Goal: Task Accomplishment & Management: Manage account settings

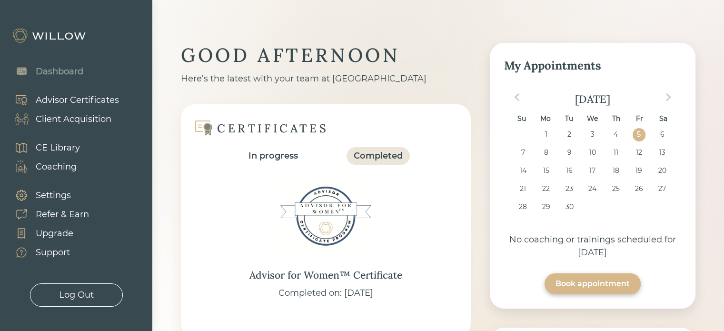
click at [65, 119] on div "Client Acquisition" at bounding box center [74, 119] width 76 height 13
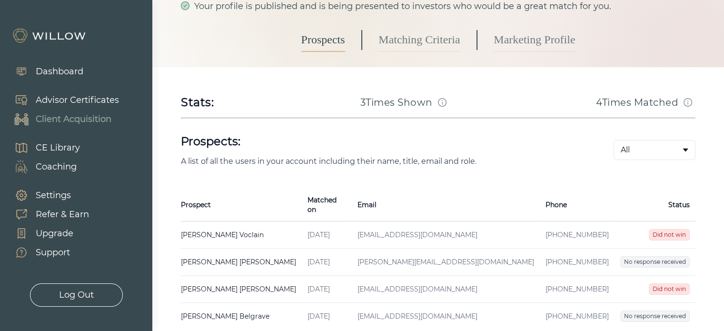
scroll to position [148, 0]
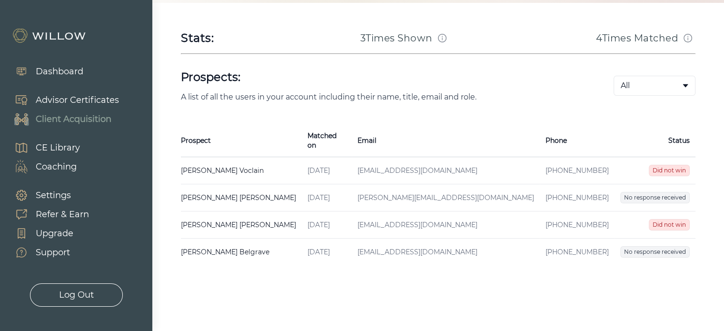
click at [370, 162] on td "[EMAIL_ADDRESS][DOMAIN_NAME]" at bounding box center [446, 170] width 188 height 27
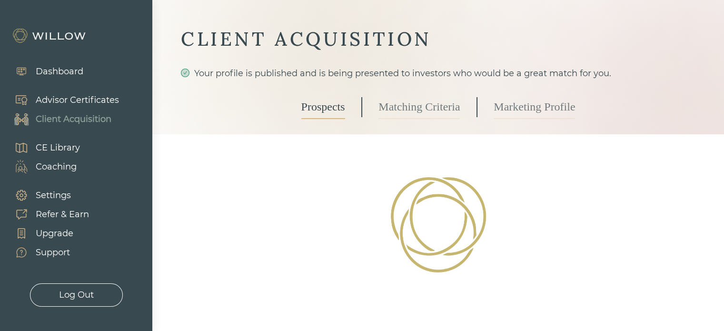
select select "10"
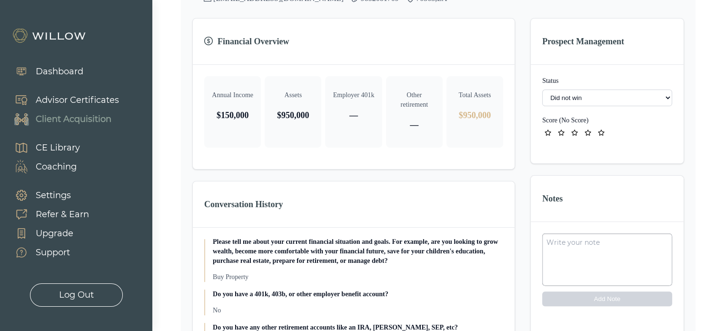
scroll to position [152, 0]
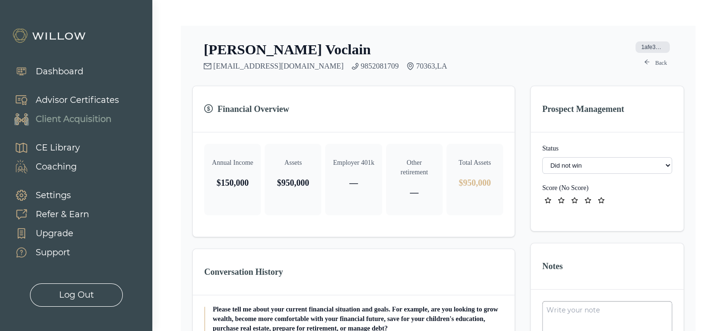
click at [665, 62] on link "Back" at bounding box center [655, 62] width 34 height 11
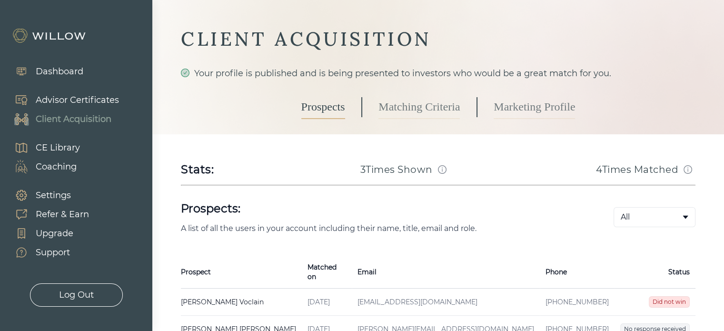
scroll to position [148, 0]
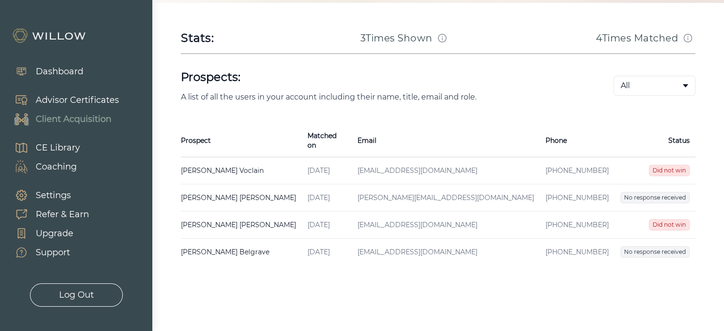
click at [229, 188] on td "[PERSON_NAME] Created on [DATE] Email [PERSON_NAME][EMAIL_ADDRESS][DOMAIN_NAME]…" at bounding box center [241, 197] width 121 height 27
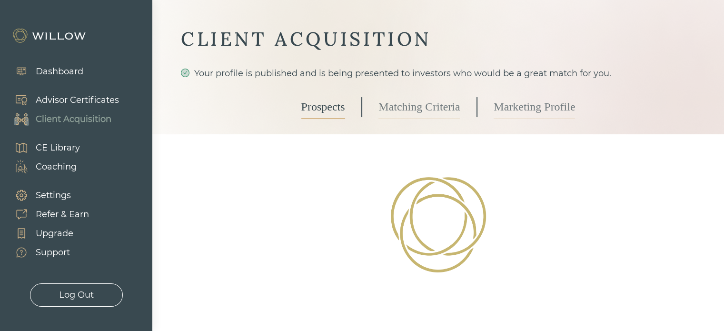
scroll to position [152, 0]
select select "2"
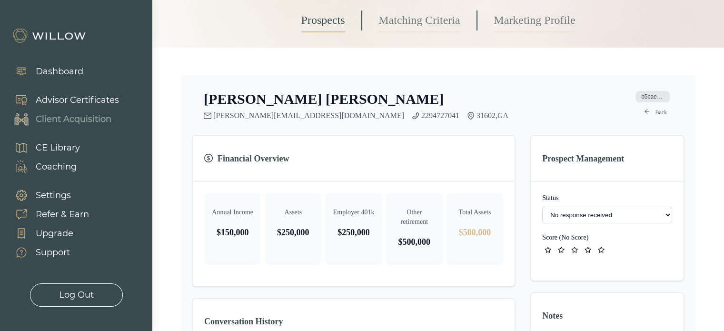
scroll to position [102, 0]
click at [571, 215] on select "- Not ready to move forward No response received Received Won (Matched) Bad lea…" at bounding box center [607, 215] width 130 height 17
click at [657, 114] on link "Back" at bounding box center [655, 112] width 34 height 11
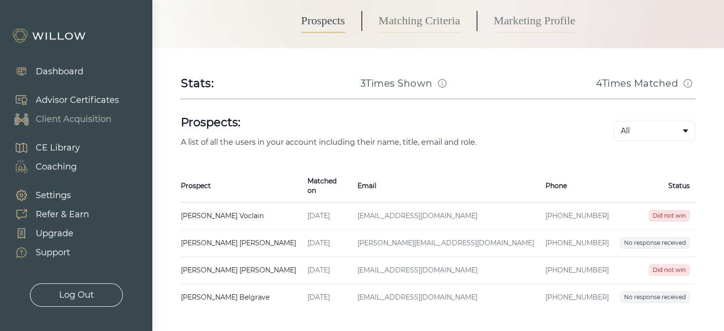
scroll to position [148, 0]
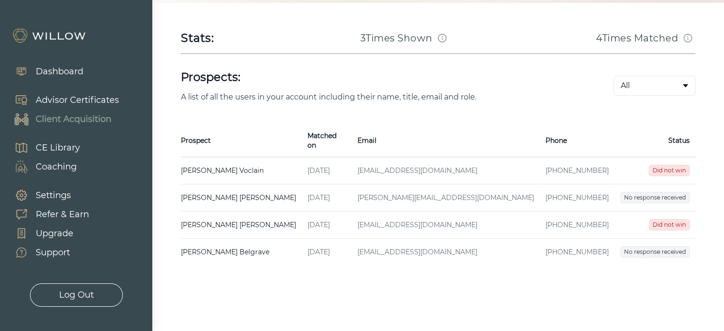
click at [361, 214] on td "[EMAIL_ADDRESS][DOMAIN_NAME]" at bounding box center [446, 224] width 188 height 27
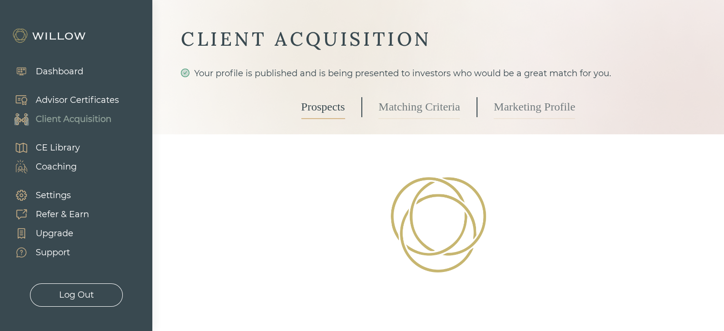
select select "10"
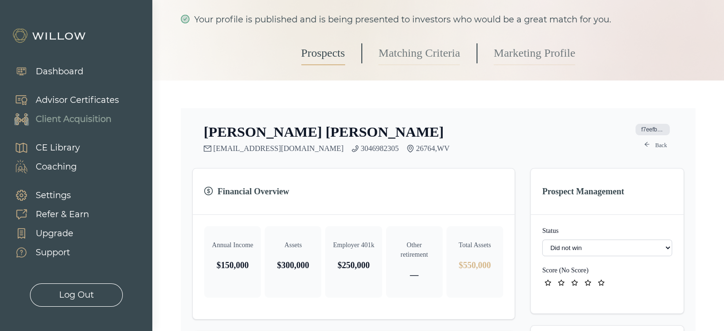
scroll to position [69, 0]
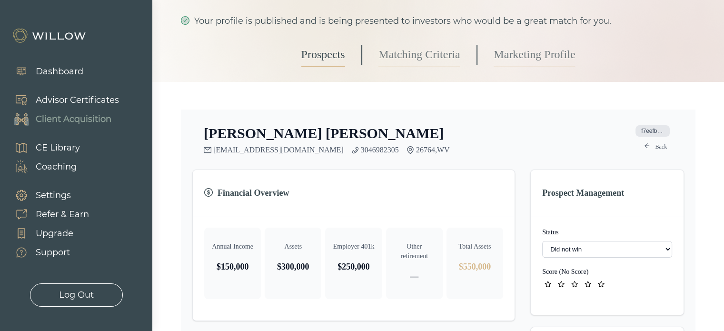
click at [653, 145] on link "Back" at bounding box center [655, 146] width 34 height 11
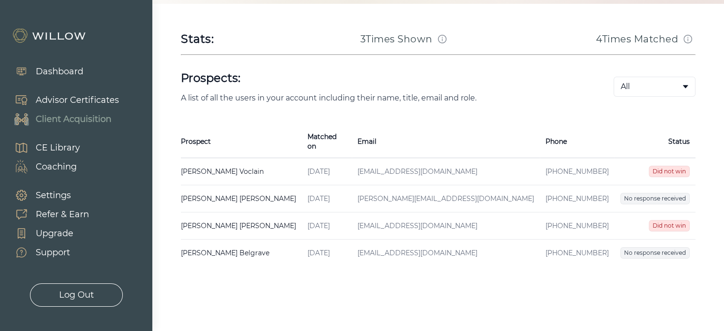
scroll to position [148, 0]
click at [453, 242] on td "[EMAIL_ADDRESS][DOMAIN_NAME]" at bounding box center [446, 251] width 188 height 27
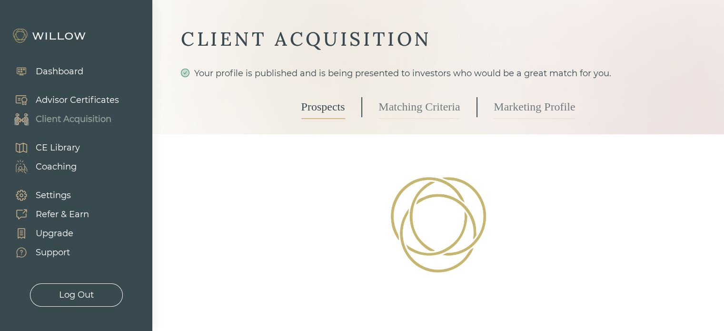
scroll to position [148, 0]
select select "2"
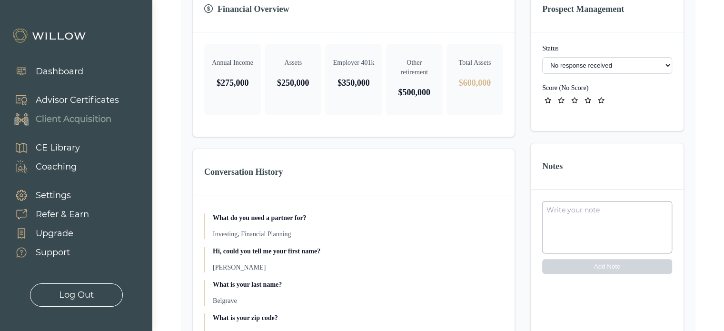
scroll to position [0, 0]
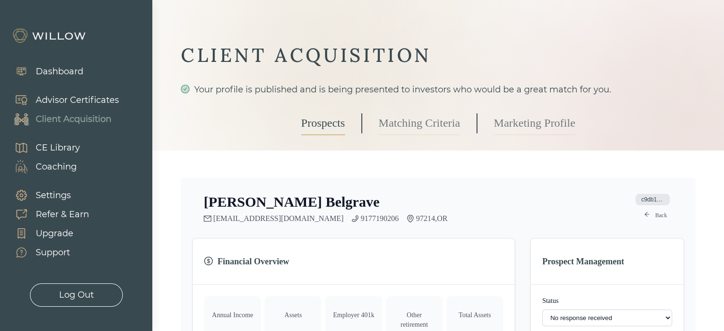
click at [660, 213] on link "Back" at bounding box center [655, 214] width 34 height 11
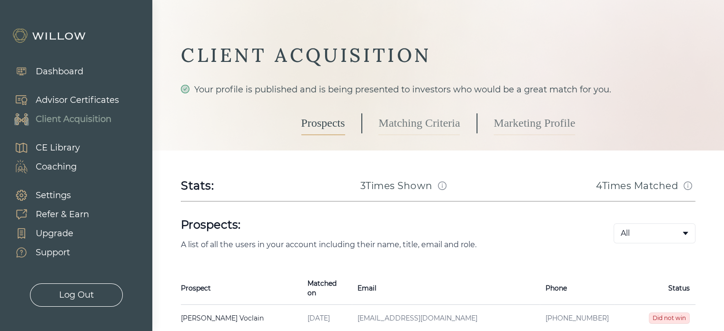
scroll to position [89, 0]
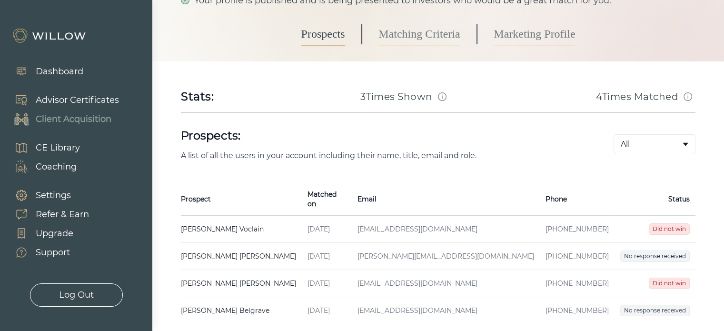
click at [649, 223] on span "Did not win" at bounding box center [669, 228] width 41 height 11
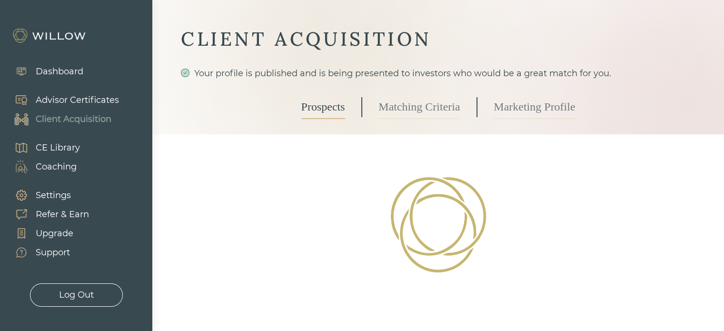
select select "10"
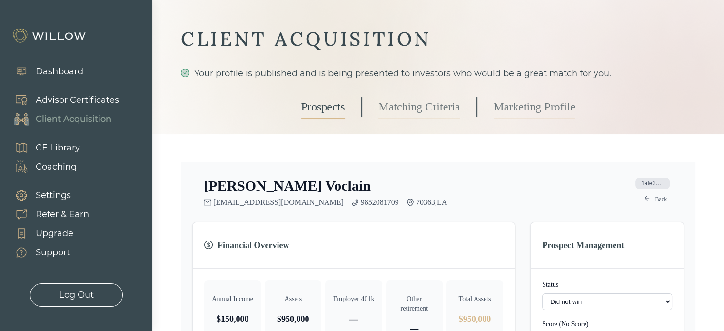
scroll to position [89, 0]
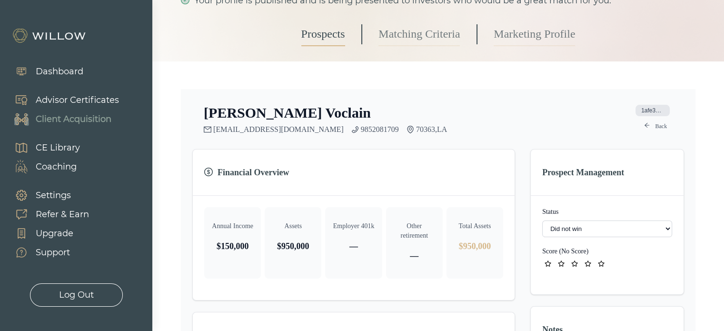
click at [629, 222] on select "- Not ready to move forward No response received Received Won (Matched) Bad lea…" at bounding box center [607, 228] width 130 height 17
click at [502, 123] on div "[PERSON_NAME] [EMAIL_ADDRESS][DOMAIN_NAME] 9852081709 70363 , LA 1afe35b9-4ecf-…" at bounding box center [438, 119] width 492 height 30
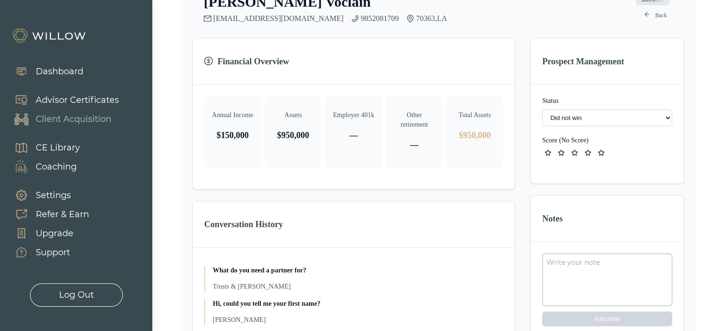
scroll to position [201, 0]
drag, startPoint x: 367, startPoint y: 17, endPoint x: 328, endPoint y: 22, distance: 39.5
click at [328, 22] on div "[PERSON_NAME] [EMAIL_ADDRESS][DOMAIN_NAME] 9852081709 70363 , LA 1afe35b9-4ecf-…" at bounding box center [438, 227] width 492 height 470
copy link "9852081709"
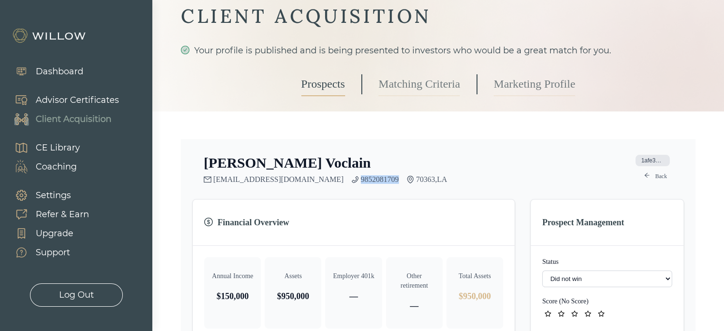
scroll to position [40, 0]
click at [495, 159] on div "[PERSON_NAME] [EMAIL_ADDRESS][DOMAIN_NAME] 9852081709 70363 , LA 1afe35b9-4ecf-…" at bounding box center [438, 168] width 492 height 30
click at [659, 173] on link "Back" at bounding box center [655, 174] width 34 height 11
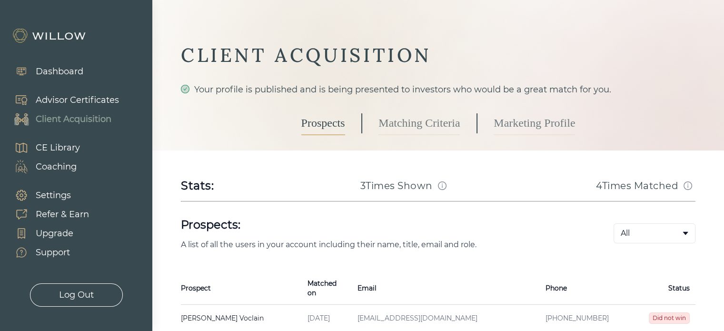
click at [653, 312] on span "Did not win" at bounding box center [669, 317] width 41 height 11
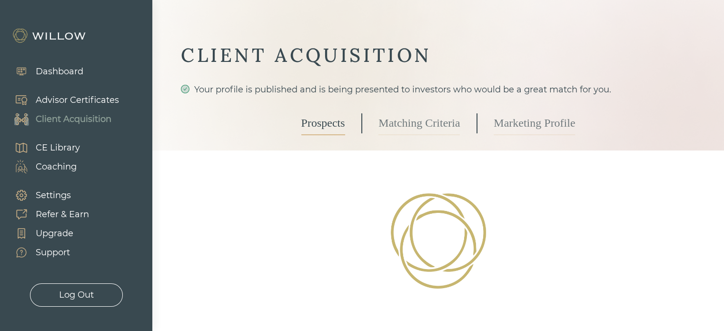
select select "10"
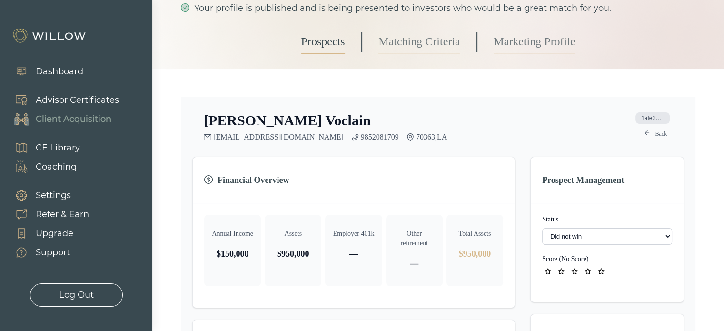
scroll to position [82, 0]
click at [610, 238] on select "- Not ready to move forward No response received Received Won (Matched) Bad lea…" at bounding box center [607, 236] width 130 height 17
click at [659, 134] on link "Back" at bounding box center [655, 133] width 34 height 11
